Goal: Check status: Check status

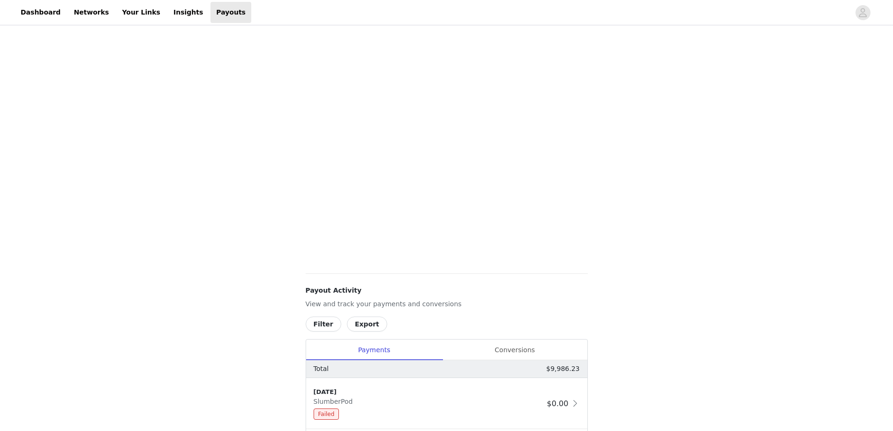
scroll to position [281, 0]
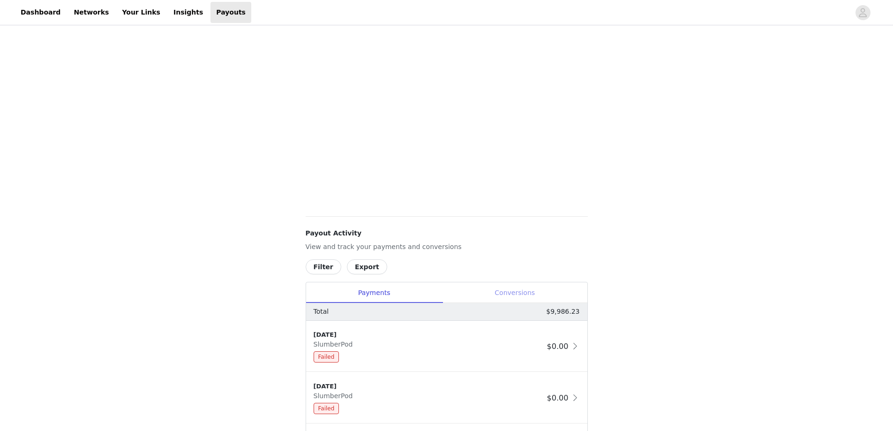
click at [510, 301] on div "Conversions" at bounding box center [515, 292] width 145 height 21
click at [329, 266] on button "Filter" at bounding box center [324, 266] width 36 height 15
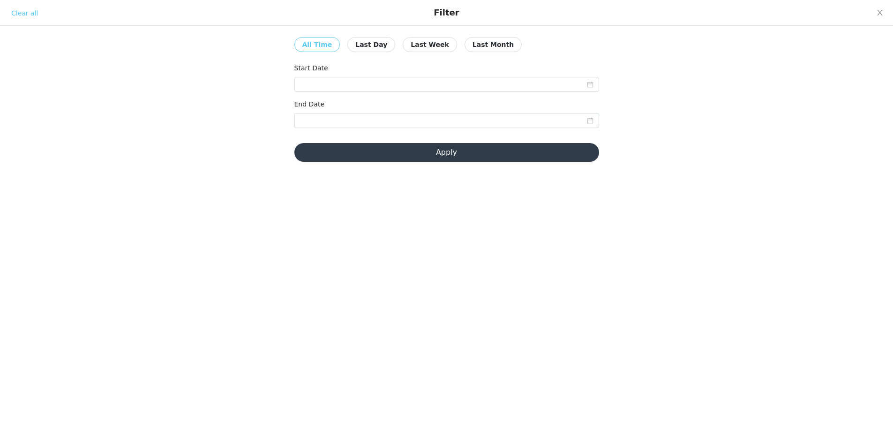
click at [465, 42] on button "Last Month" at bounding box center [493, 44] width 57 height 15
type input "[DATE]"
click at [352, 90] on input "[DATE]" at bounding box center [446, 84] width 305 height 15
click at [529, 123] on input "[DATE]" at bounding box center [446, 120] width 305 height 15
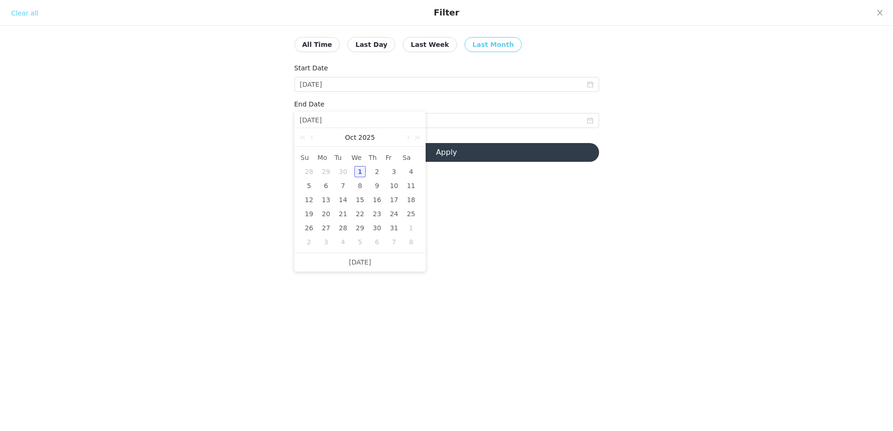
click at [340, 175] on div "30" at bounding box center [343, 171] width 11 height 11
type input "[DATE]"
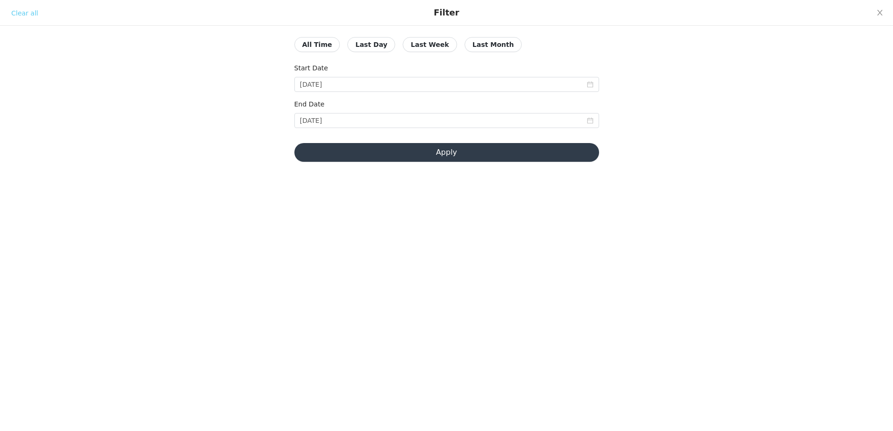
click at [385, 158] on button "Apply" at bounding box center [446, 152] width 305 height 19
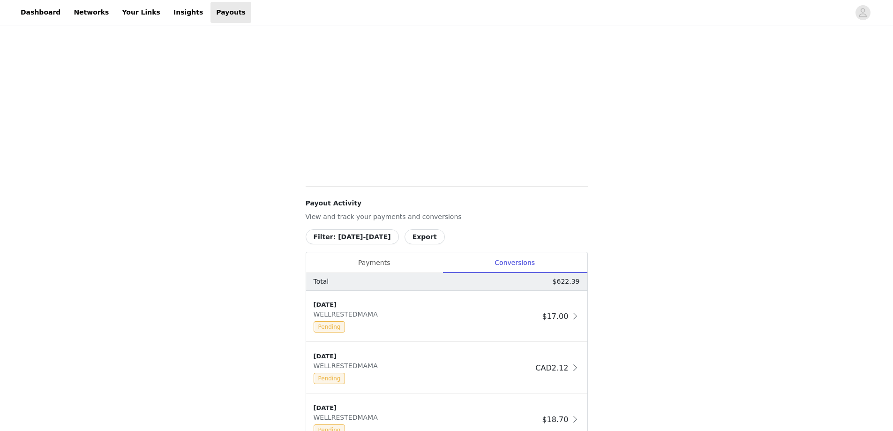
scroll to position [328, 0]
